Goal: Transaction & Acquisition: Purchase product/service

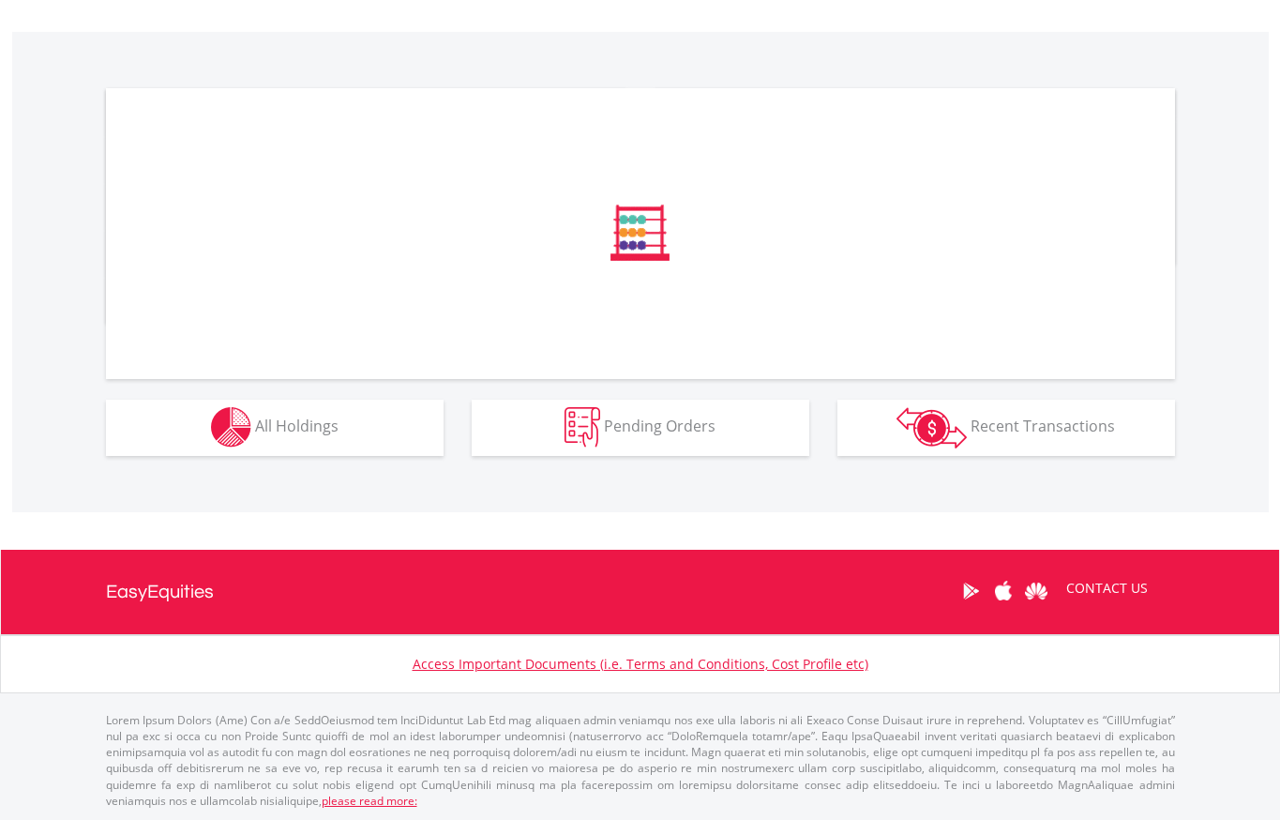
scroll to position [550, 0]
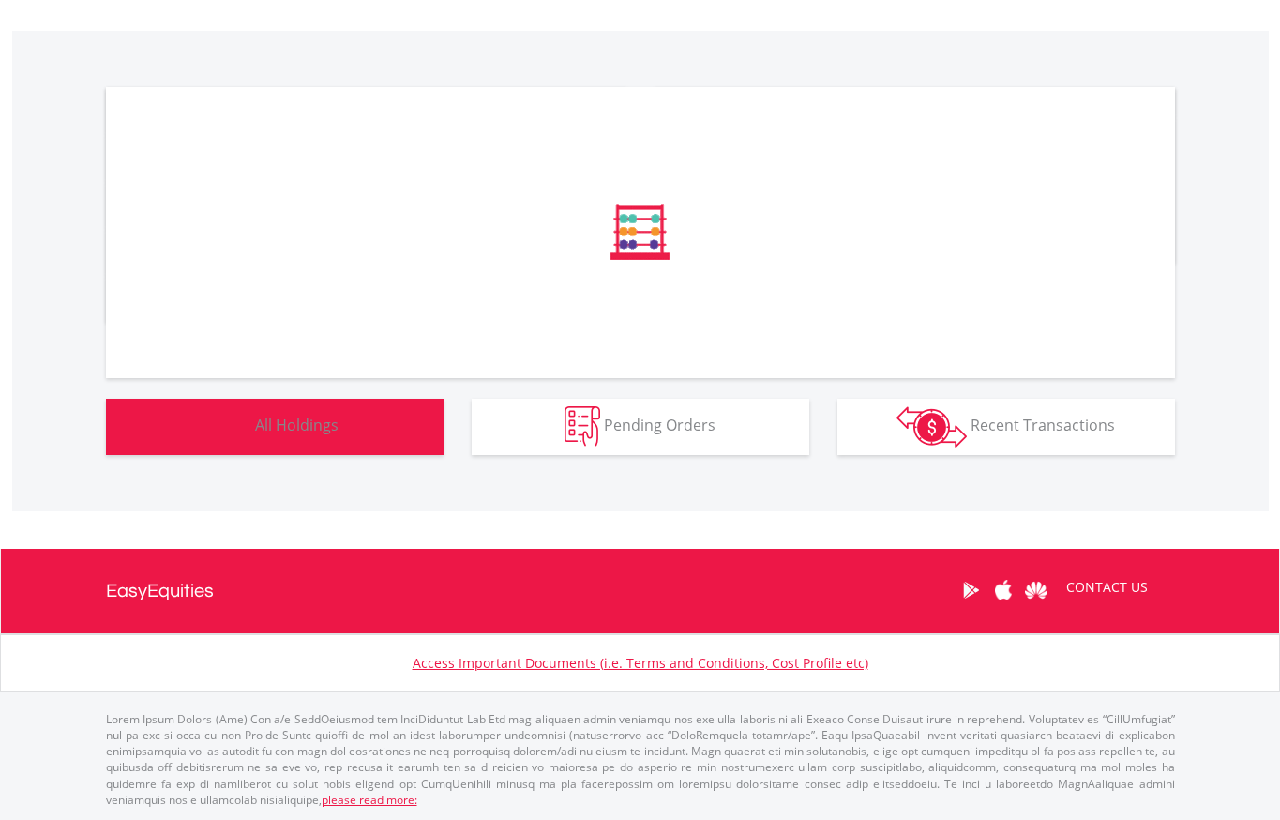
click at [278, 432] on span "All Holdings" at bounding box center [296, 425] width 83 height 21
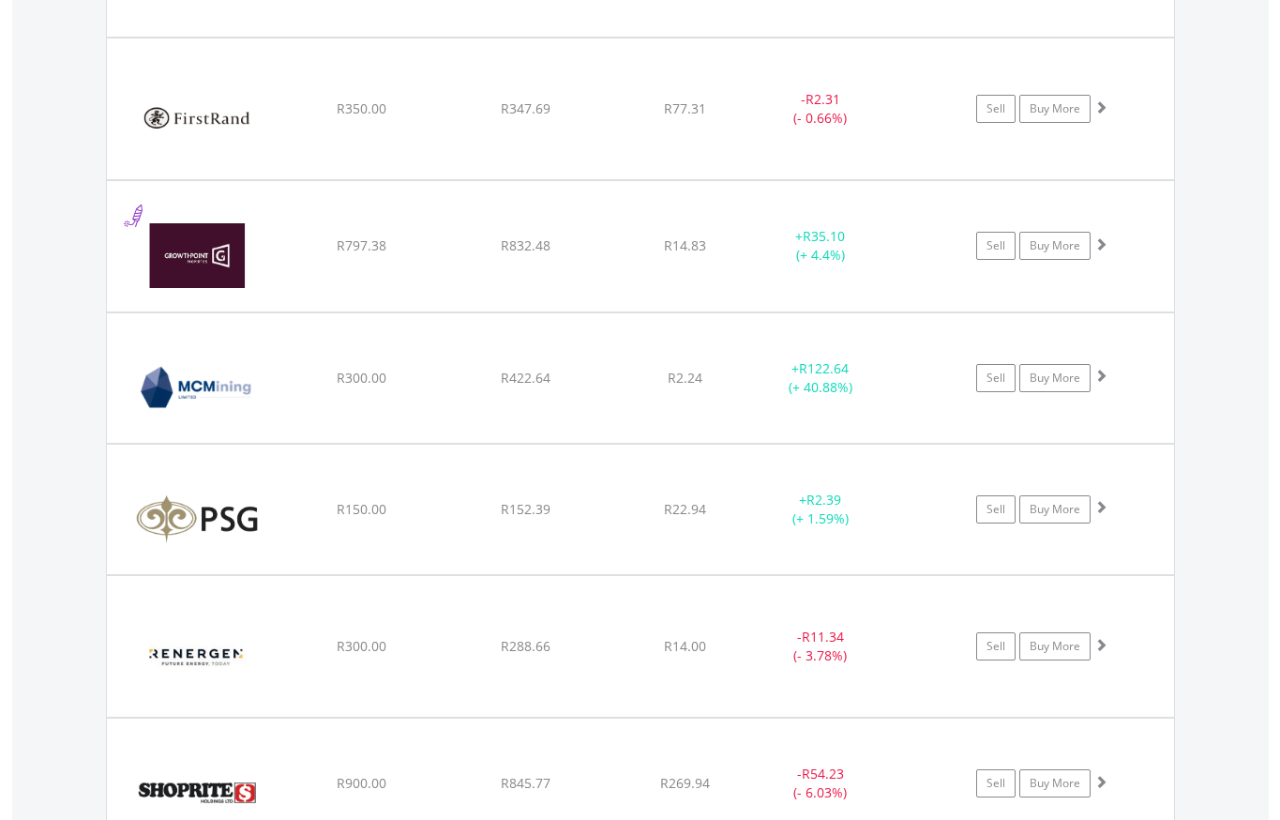
scroll to position [2135, 0]
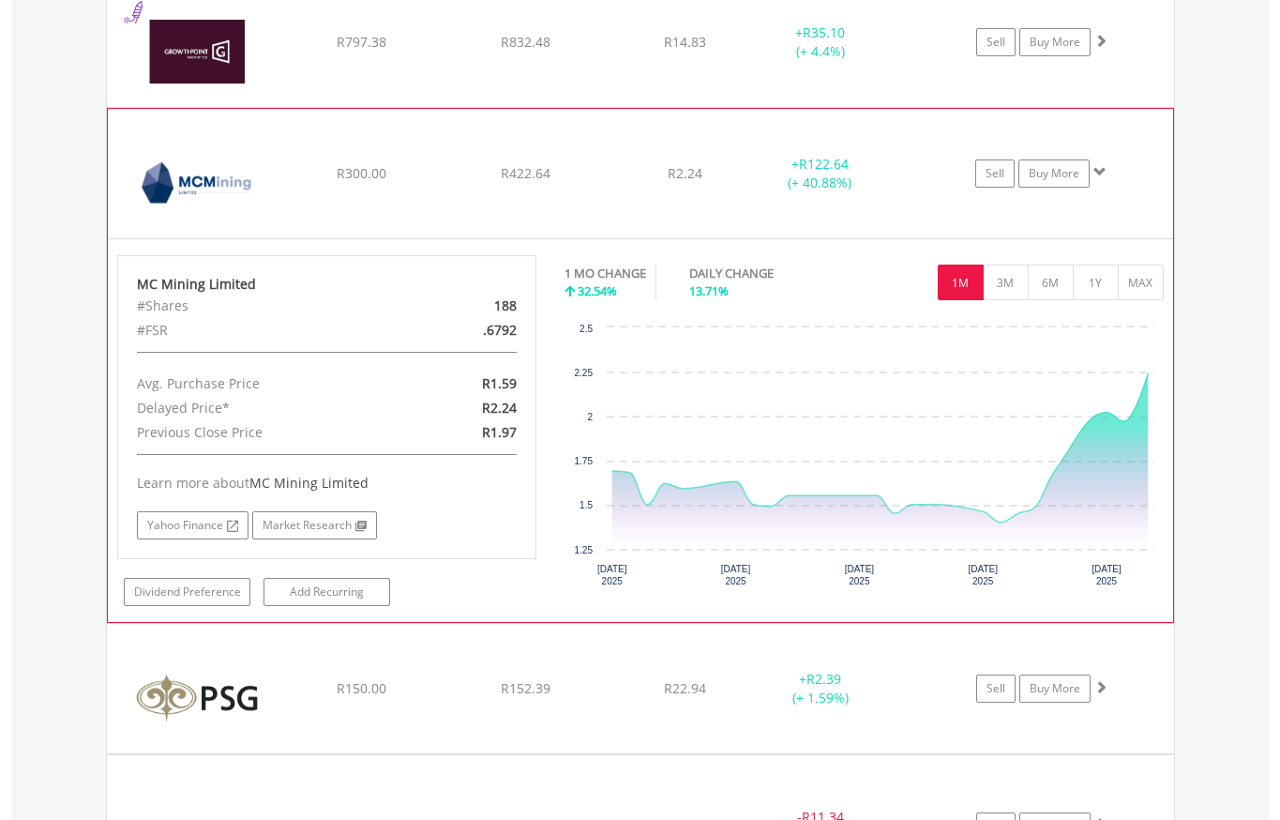
scroll to position [2523, 0]
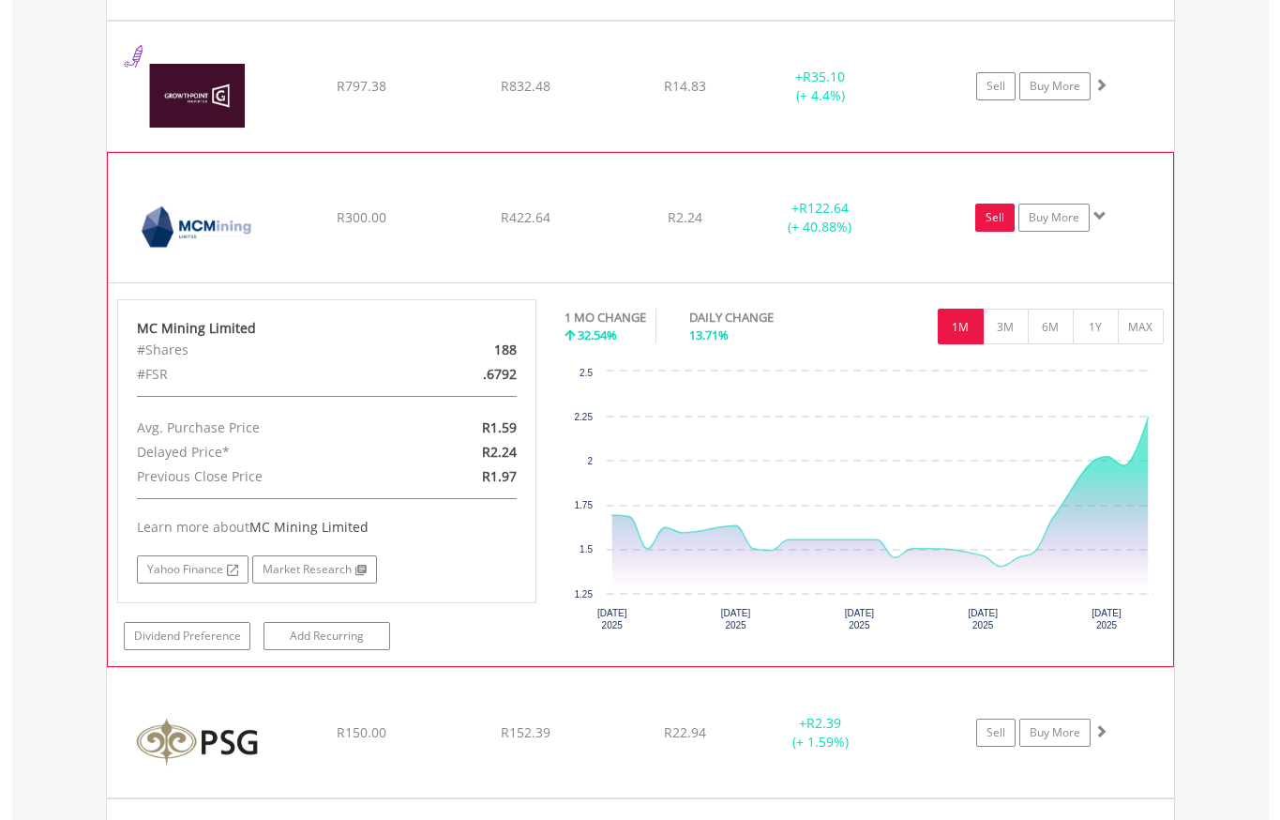
click at [990, 229] on link "Sell" at bounding box center [994, 218] width 39 height 28
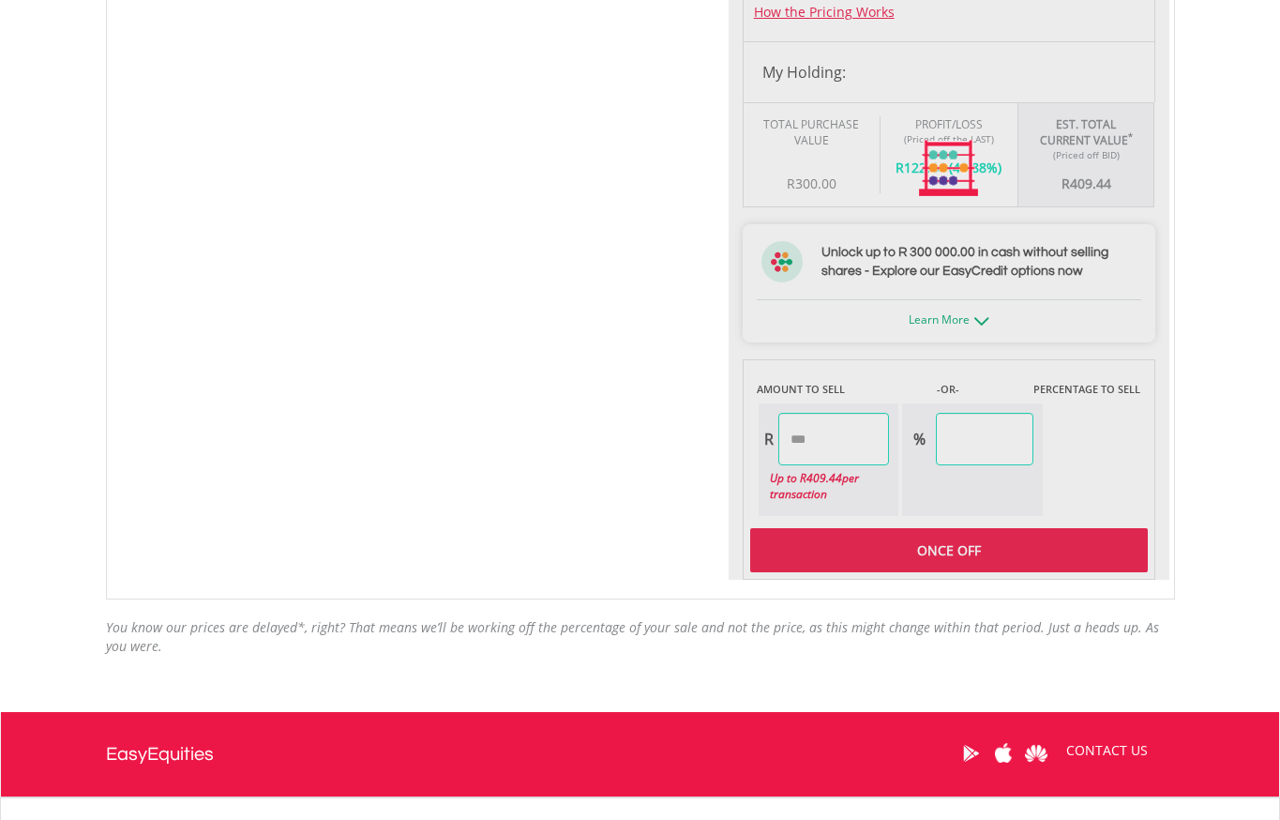
scroll to position [938, 0]
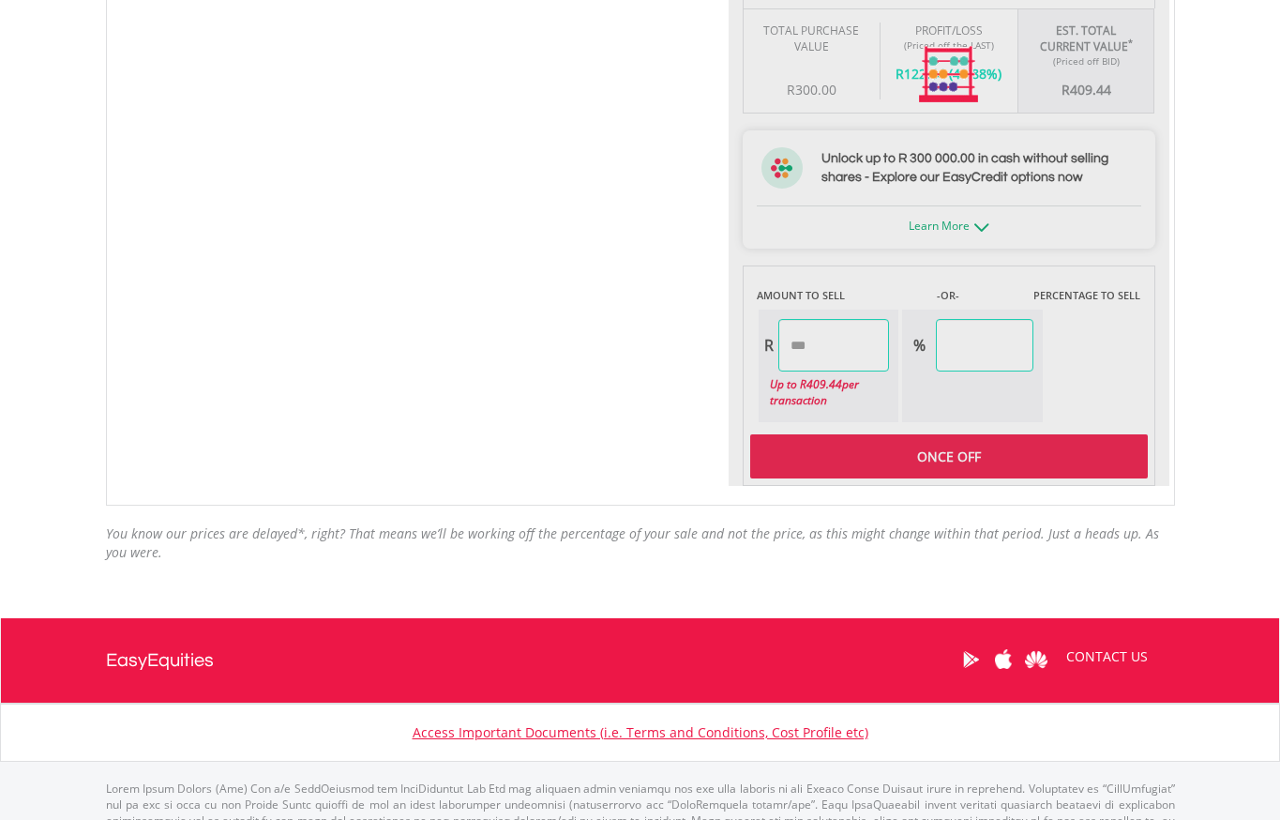
type input "******"
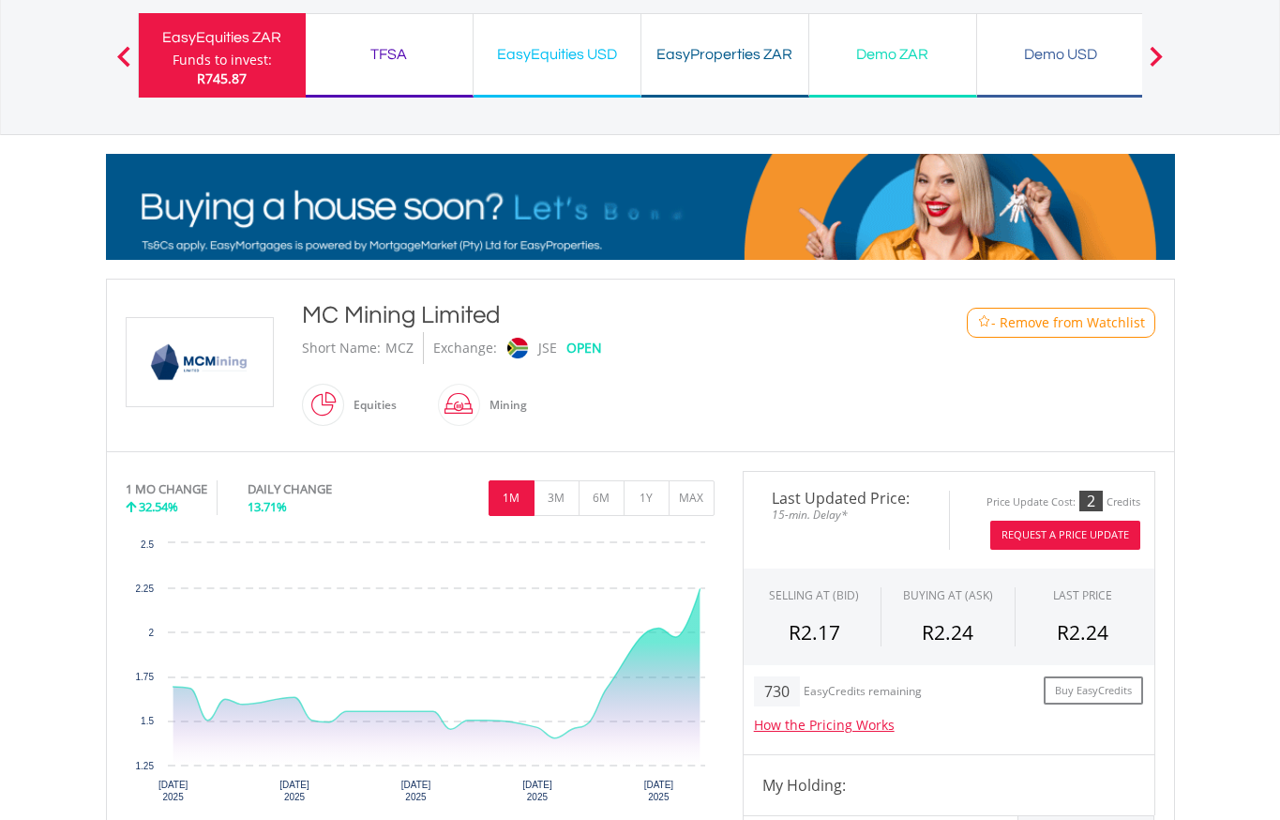
scroll to position [0, 0]
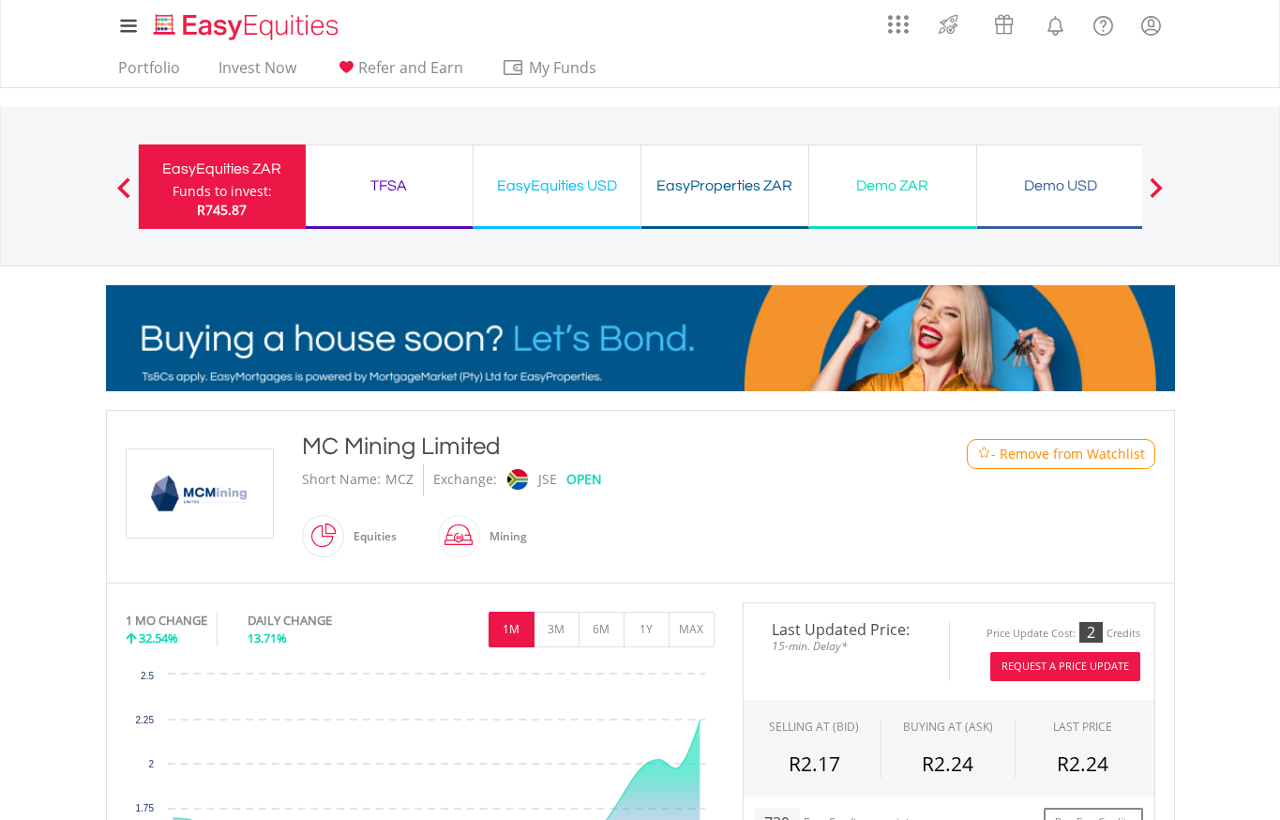
drag, startPoint x: 417, startPoint y: 183, endPoint x: 426, endPoint y: 193, distance: 13.3
click at [417, 183] on div "TFSA" at bounding box center [389, 186] width 144 height 26
